Goal: Task Accomplishment & Management: Manage account settings

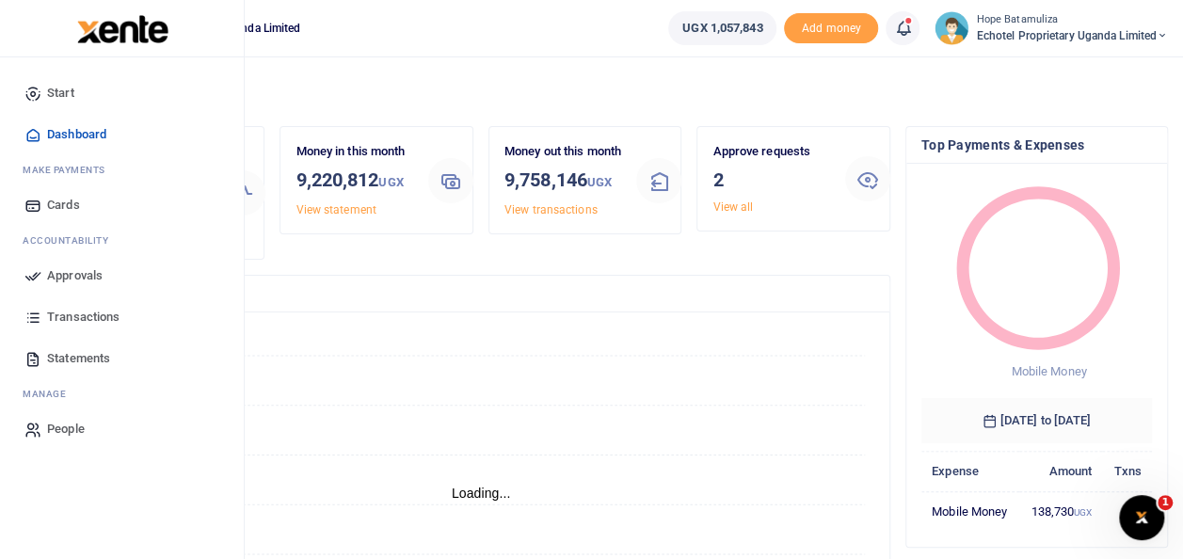
click at [93, 273] on span "Approvals" at bounding box center [75, 275] width 56 height 19
click at [75, 273] on span "Approvals" at bounding box center [75, 275] width 56 height 19
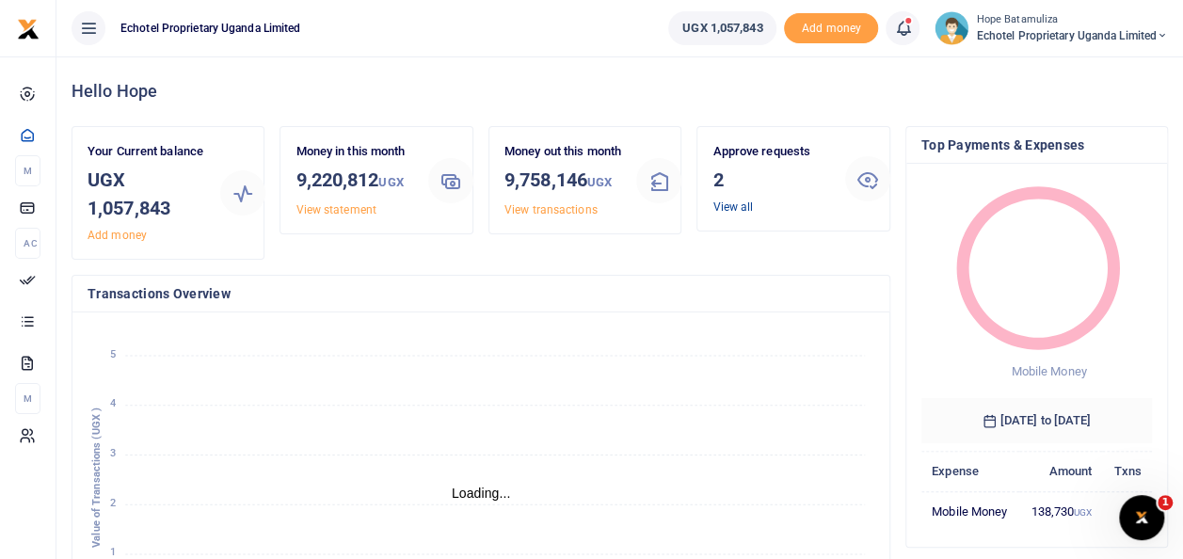
click at [721, 206] on link "View all" at bounding box center [732, 206] width 40 height 13
click at [736, 200] on link "View all" at bounding box center [732, 206] width 40 height 13
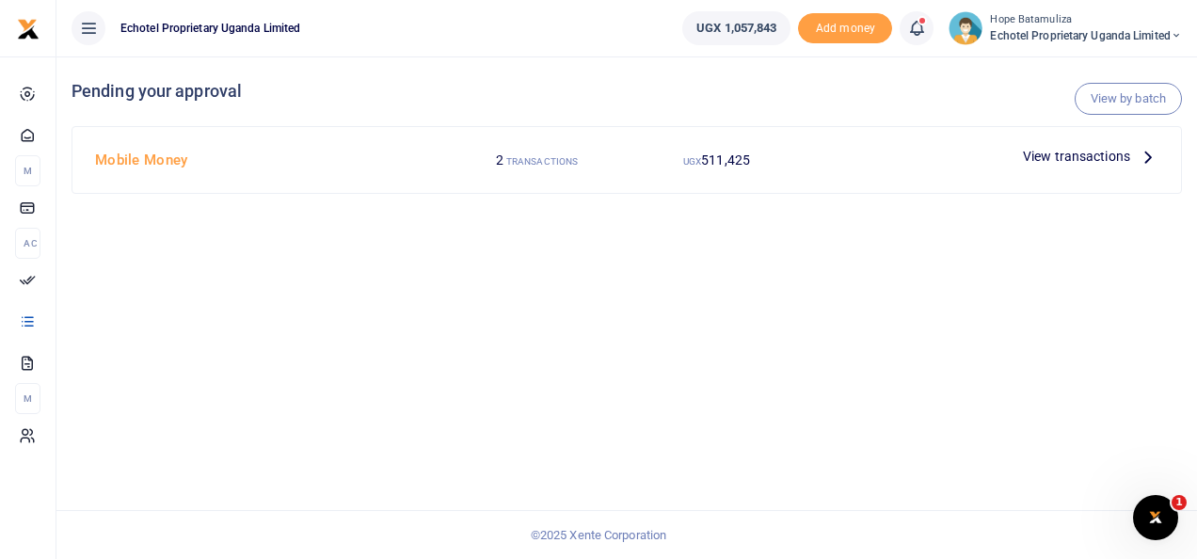
click at [1140, 149] on icon at bounding box center [1148, 156] width 21 height 21
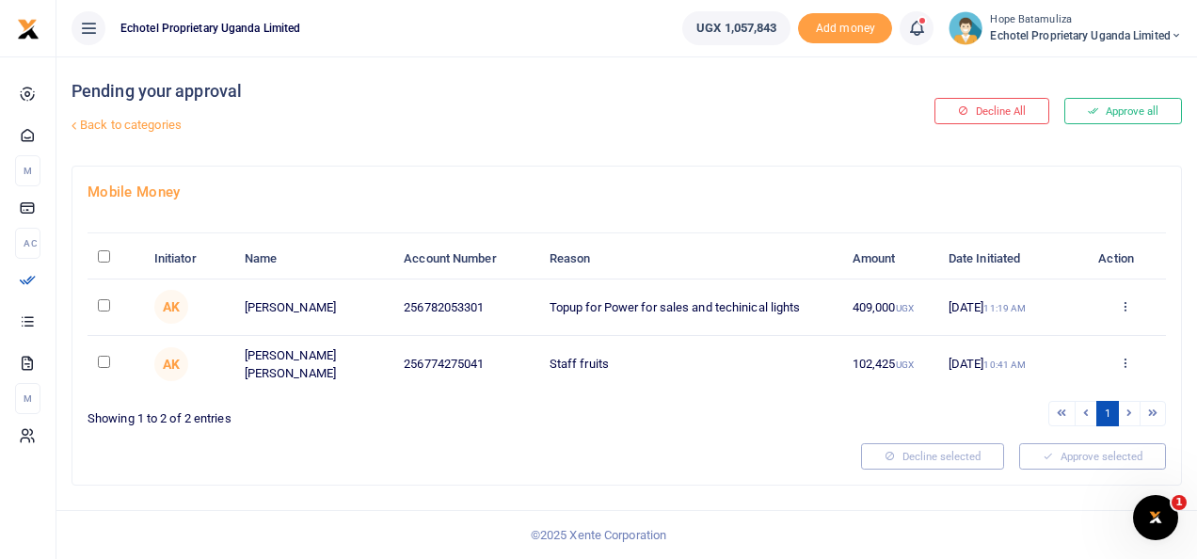
click at [105, 359] on input "checkbox" at bounding box center [104, 362] width 12 height 12
checkbox input "true"
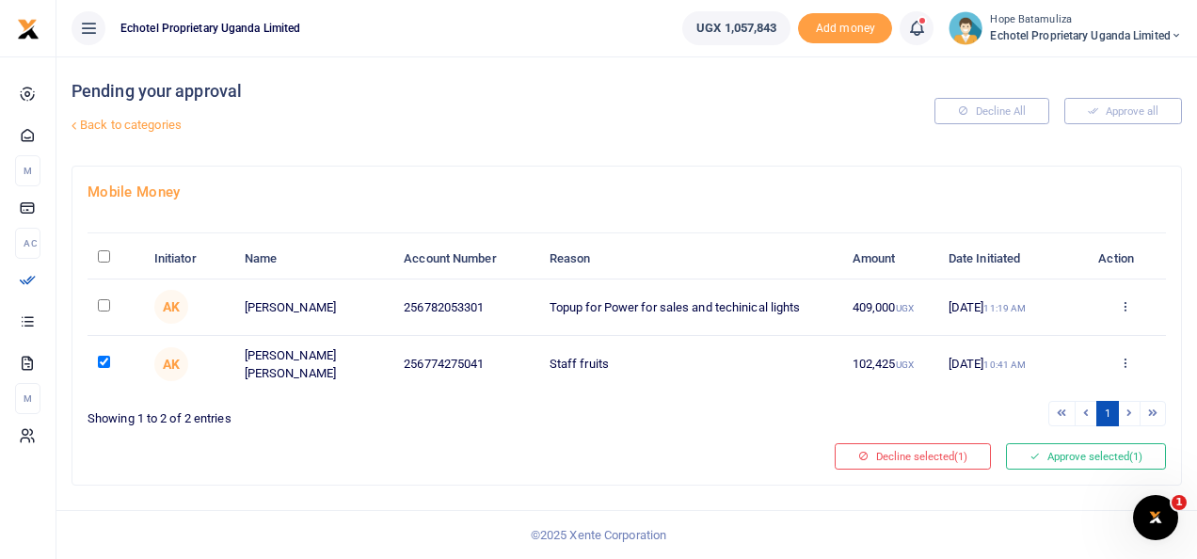
click at [105, 303] on input "checkbox" at bounding box center [104, 305] width 12 height 12
checkbox input "true"
click at [1129, 450] on span "(2)" at bounding box center [1135, 456] width 13 height 13
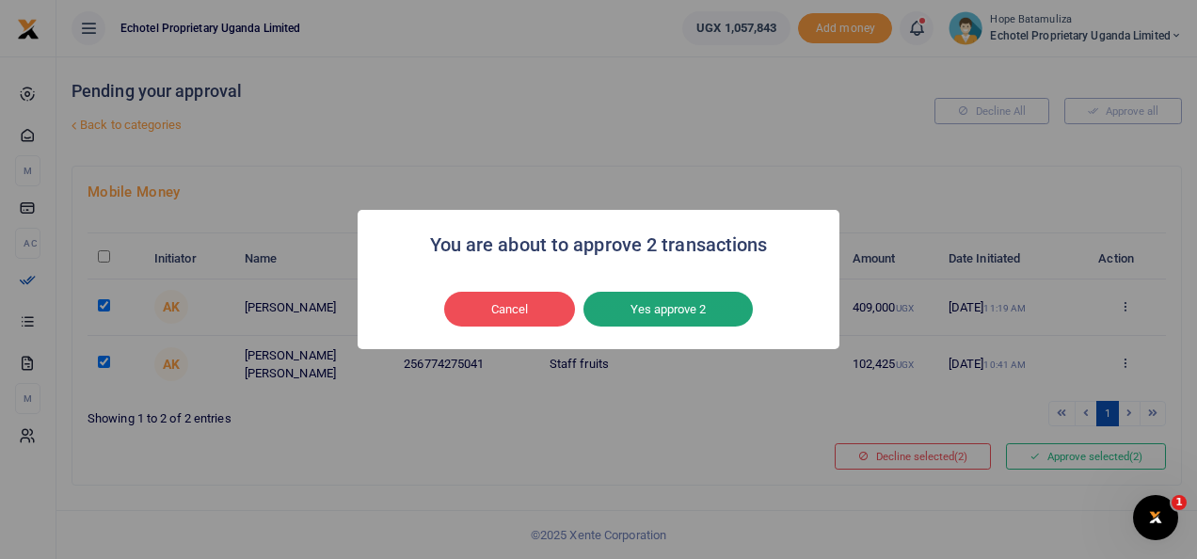
click at [704, 305] on button "Yes approve 2" at bounding box center [667, 310] width 169 height 36
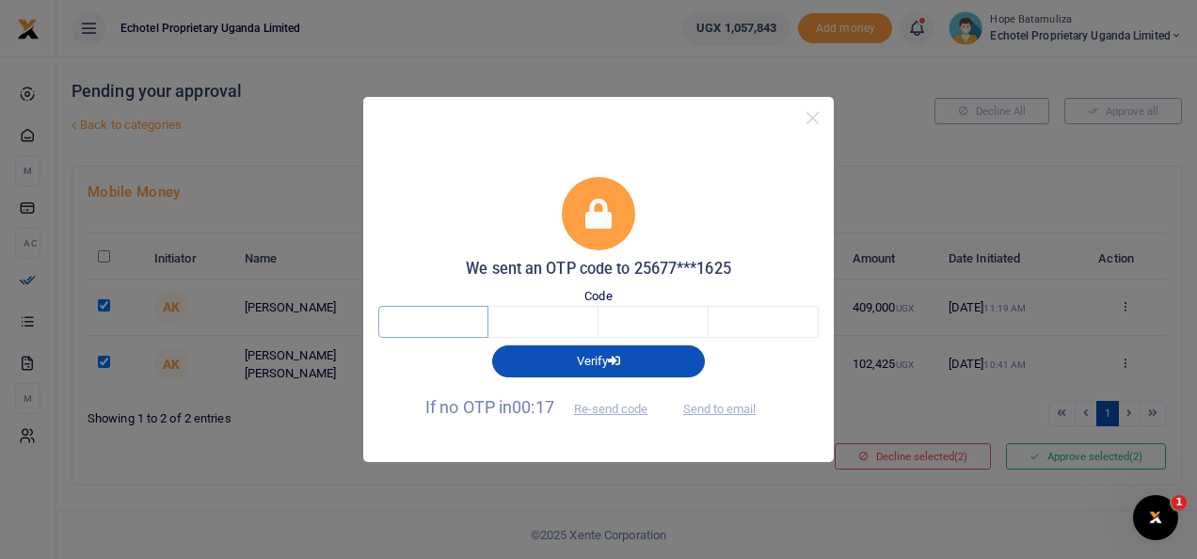
click at [469, 330] on input "text" at bounding box center [433, 322] width 110 height 32
type input "3"
type input "2"
type input "9"
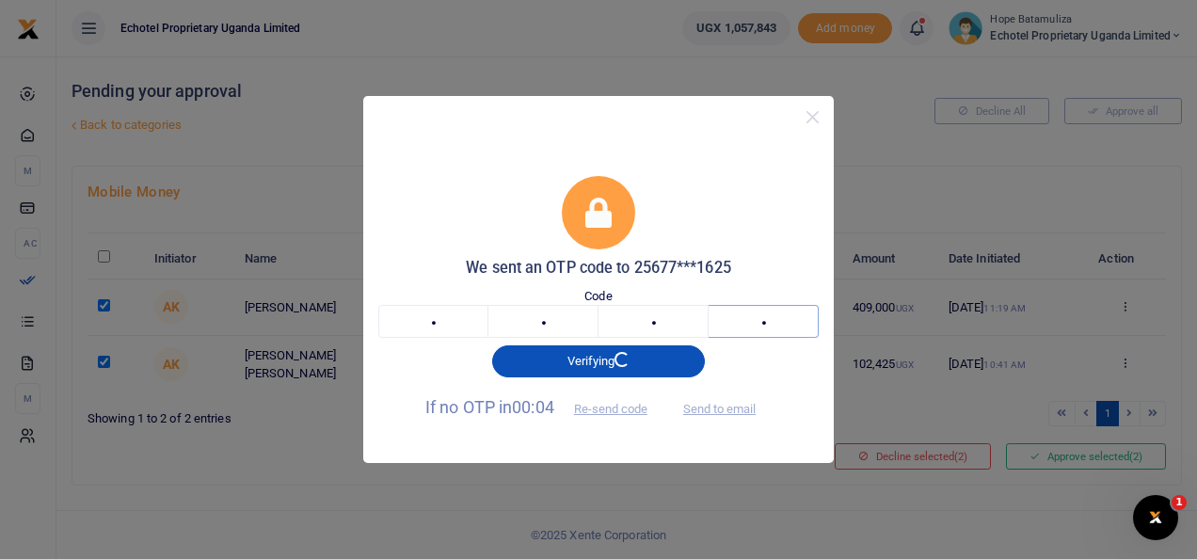
type input "6"
click at [548, 323] on input "2" at bounding box center [543, 321] width 110 height 32
click at [653, 324] on input "9" at bounding box center [653, 321] width 110 height 32
click at [770, 318] on input "6" at bounding box center [763, 321] width 110 height 32
click at [429, 323] on input "text" at bounding box center [433, 321] width 110 height 32
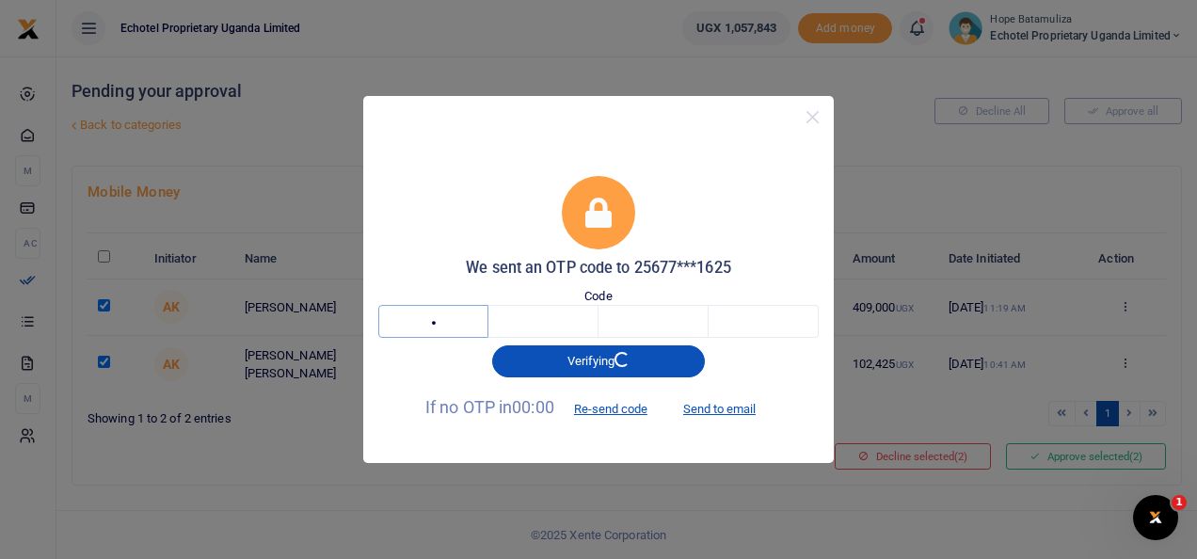
type input "3"
type input "9"
type input "2"
type input "6"
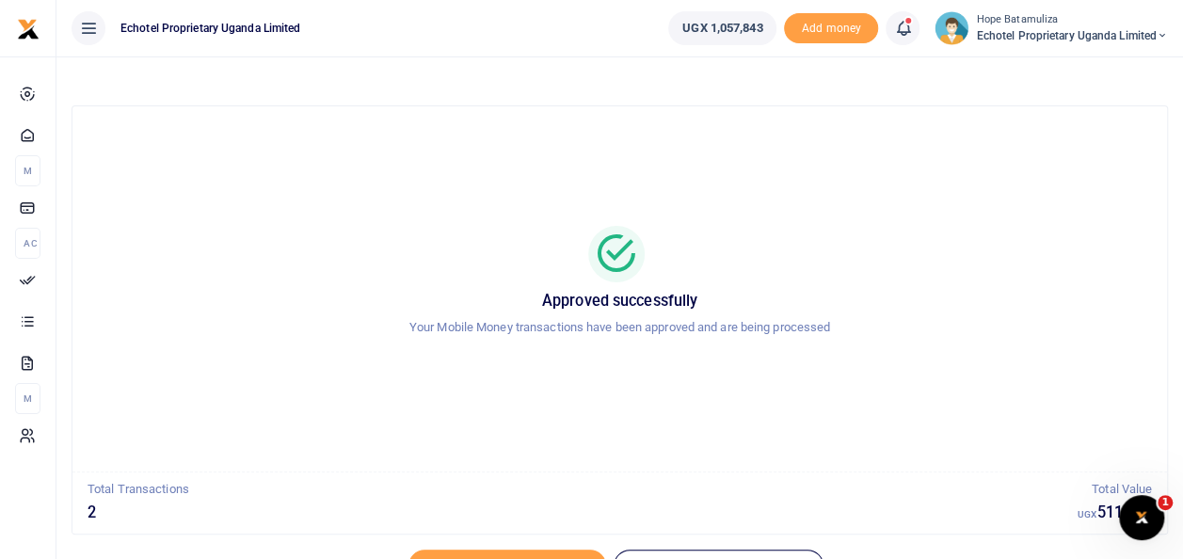
click at [1160, 33] on icon at bounding box center [1161, 35] width 11 height 13
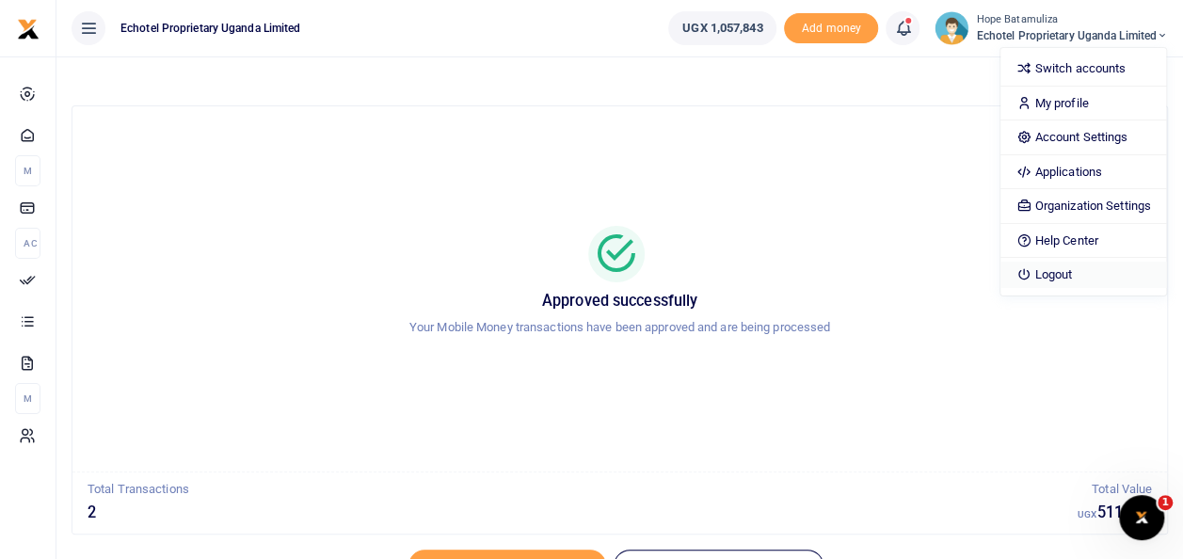
click at [1074, 279] on link "Logout" at bounding box center [1082, 275] width 165 height 26
